Goal: Complete application form: Complete application form

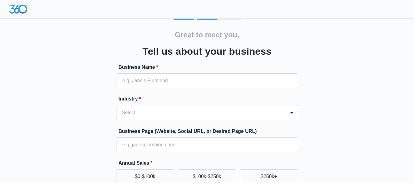
scroll to position [31, 0]
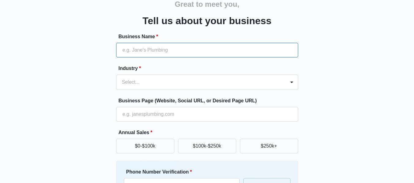
click at [143, 49] on input "Business Name *" at bounding box center [207, 50] width 182 height 15
paste input "Quick Cash Loans [GEOGRAPHIC_DATA]"
type input "Quick Cash Loans [GEOGRAPHIC_DATA]"
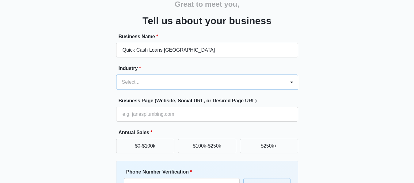
click at [162, 84] on div at bounding box center [200, 82] width 156 height 9
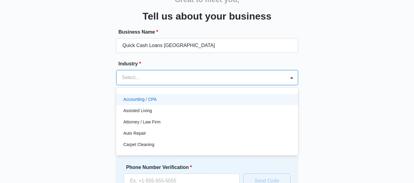
scroll to position [36, 0]
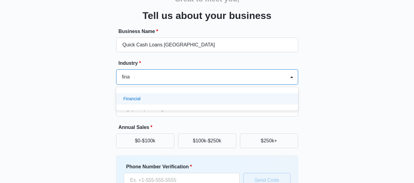
type input "fin"
click at [129, 100] on p "Financial" at bounding box center [131, 99] width 17 height 6
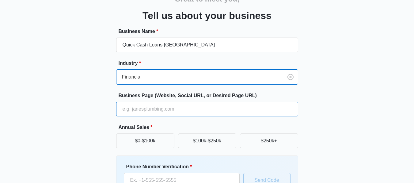
click at [147, 109] on input "Business Page (Website, Social URL, or Desired Page URL)" at bounding box center [207, 109] width 182 height 15
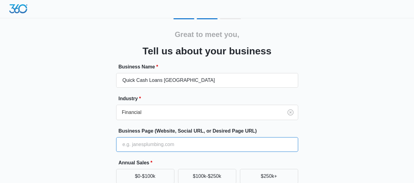
scroll to position [0, 0]
drag, startPoint x: 19, startPoint y: 9, endPoint x: 1, endPoint y: 37, distance: 33.1
click at [1, 37] on div "Great to meet you, Tell us about your business Business Name * Quick Cash Loans…" at bounding box center [207, 137] width 414 height 274
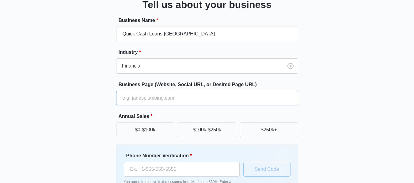
scroll to position [61, 0]
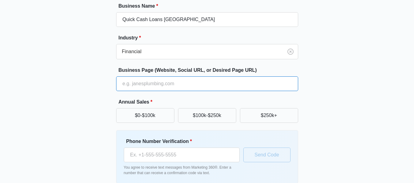
click at [153, 79] on input "Business Page (Website, Social URL, or Desired Page URL)" at bounding box center [207, 84] width 182 height 15
paste input "https://quickcashloansusa.com/"
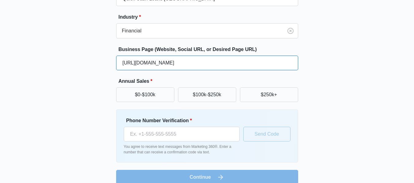
scroll to position [91, 0]
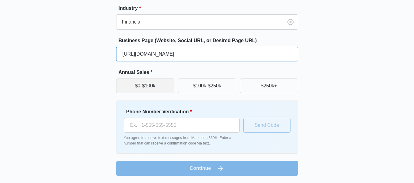
type input "https://quickcashloansusa.com/"
click at [147, 89] on button "$0-$100k" at bounding box center [145, 86] width 58 height 15
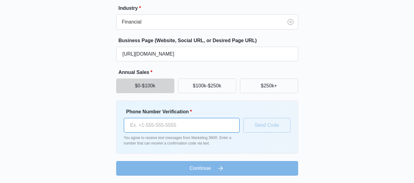
click at [165, 126] on input "Phone Number Verification *" at bounding box center [182, 125] width 116 height 15
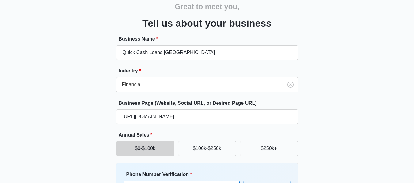
scroll to position [0, 0]
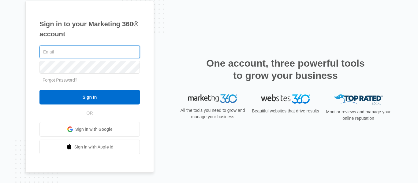
click at [78, 56] on input "text" at bounding box center [90, 52] width 100 height 13
click at [85, 129] on span "Sign in with Google" at bounding box center [93, 129] width 37 height 6
